Goal: Information Seeking & Learning: Learn about a topic

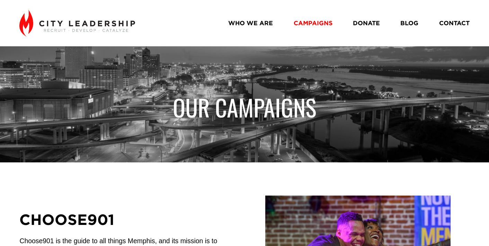
click at [402, 21] on link "BLOG" at bounding box center [409, 23] width 18 height 12
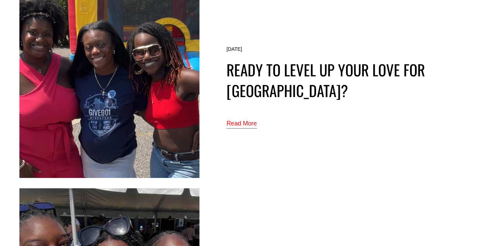
scroll to position [70, 0]
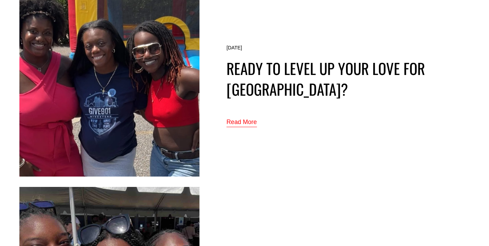
click at [138, 77] on img at bounding box center [109, 87] width 180 height 180
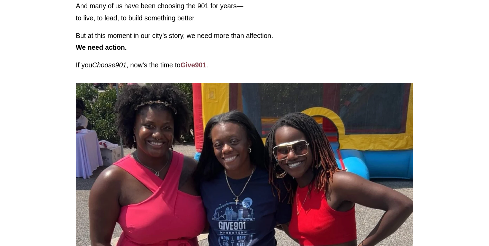
scroll to position [178, 0]
click at [227, 112] on div at bounding box center [244, 195] width 337 height 225
click at [216, 110] on div at bounding box center [244, 195] width 337 height 225
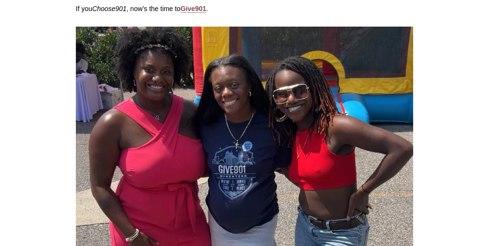
scroll to position [235, 0]
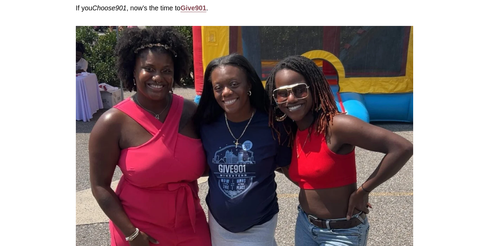
click at [134, 130] on div at bounding box center [244, 138] width 337 height 225
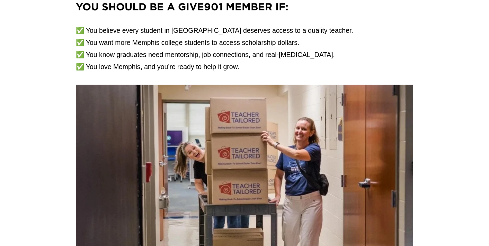
scroll to position [733, 0]
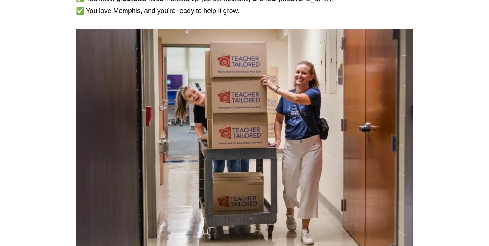
click at [243, 95] on div at bounding box center [244, 141] width 337 height 225
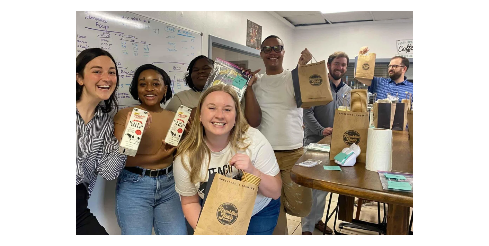
scroll to position [1256, 0]
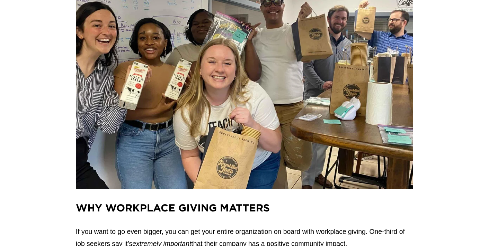
click at [250, 84] on div at bounding box center [244, 77] width 337 height 225
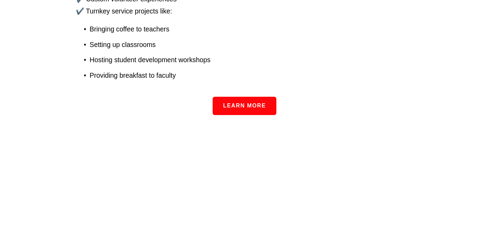
scroll to position [1562, 0]
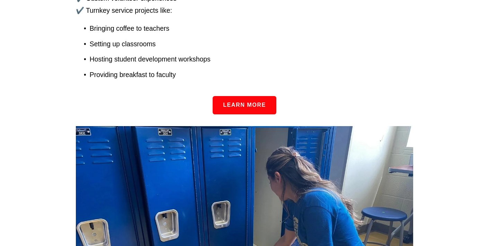
click at [277, 96] on div "Learn more" at bounding box center [244, 105] width 337 height 18
click at [257, 96] on link "Learn more" at bounding box center [244, 105] width 64 height 18
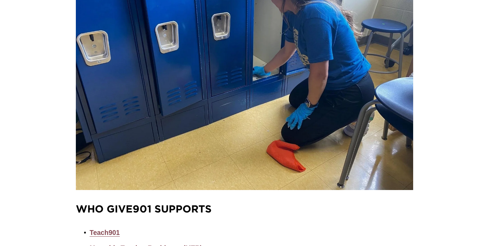
scroll to position [1752, 0]
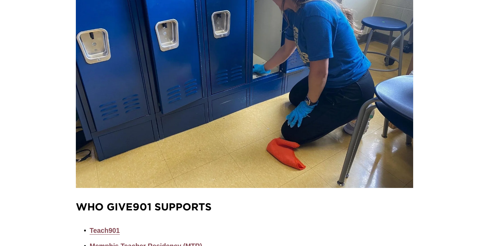
click at [203, 71] on div at bounding box center [244, 62] width 337 height 253
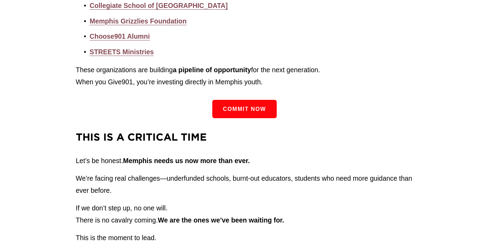
scroll to position [2144, 0]
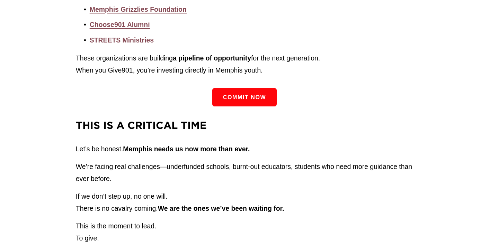
click at [238, 82] on div "Commit now" at bounding box center [244, 97] width 349 height 30
click at [235, 88] on link "Commit now" at bounding box center [244, 97] width 64 height 18
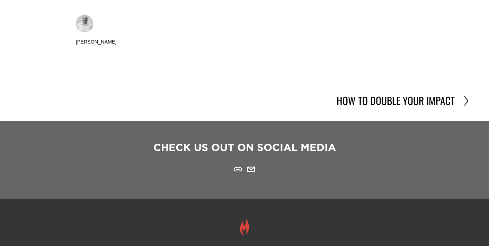
scroll to position [2423, 0]
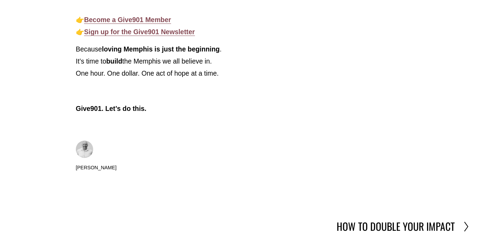
click at [145, 16] on strong "Become a Give901 Member" at bounding box center [127, 20] width 87 height 8
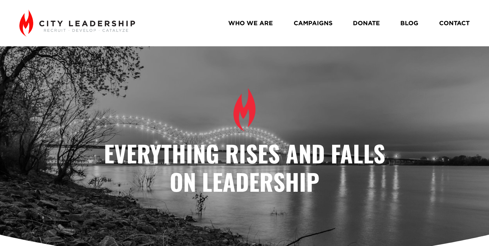
click at [410, 25] on link "BLOG" at bounding box center [409, 23] width 18 height 12
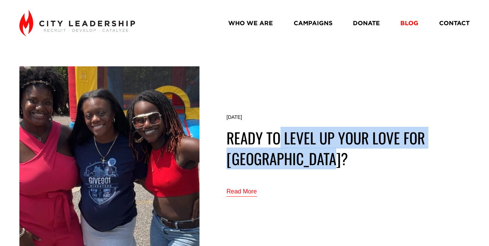
drag, startPoint x: 284, startPoint y: 161, endPoint x: 215, endPoint y: 142, distance: 72.4
click at [215, 142] on article "[PERSON_NAME] [DATE] [PERSON_NAME] [DATE] Ready to level up your love for [GEOG…" at bounding box center [243, 156] width 449 height 180
copy link "Ready to level up your love for [GEOGRAPHIC_DATA]?"
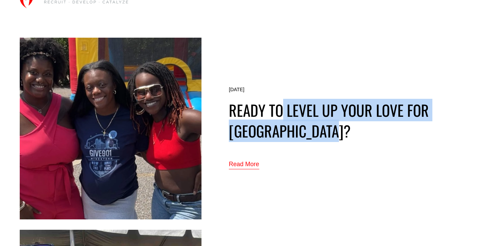
scroll to position [32, 0]
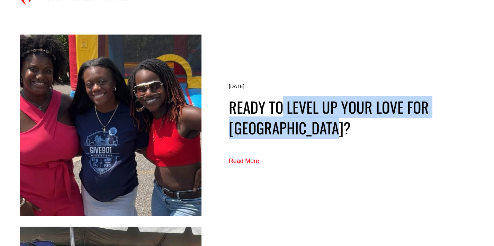
click at [238, 163] on link "Read More" at bounding box center [244, 161] width 30 height 11
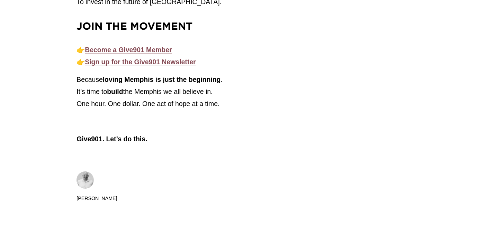
scroll to position [2389, 0]
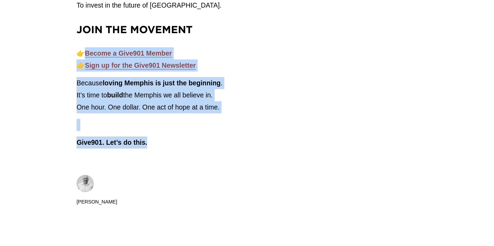
drag, startPoint x: 168, startPoint y: 130, endPoint x: 81, endPoint y: 42, distance: 123.6
click at [81, 42] on div "This Is a Critical Time Let’s be honest. Memphis needs us now more than ever. W…" at bounding box center [246, 11] width 341 height 276
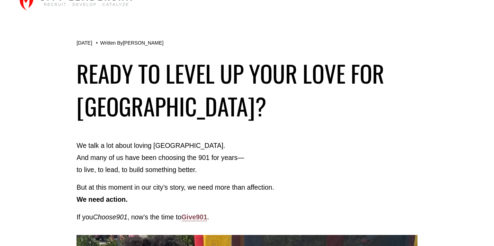
scroll to position [0, 0]
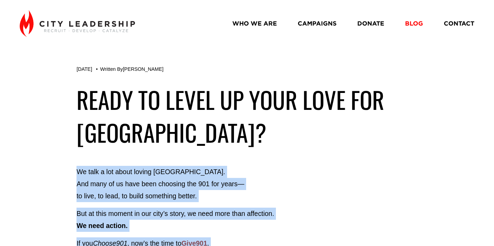
click at [77, 172] on p "We talk a lot about loving Memphis. And many of us have been choosing the 901 f…" at bounding box center [246, 184] width 341 height 36
copy div "We talk a lot about loving Memphis. And many of us have been choosing the 901 f…"
